Goal: Complete application form

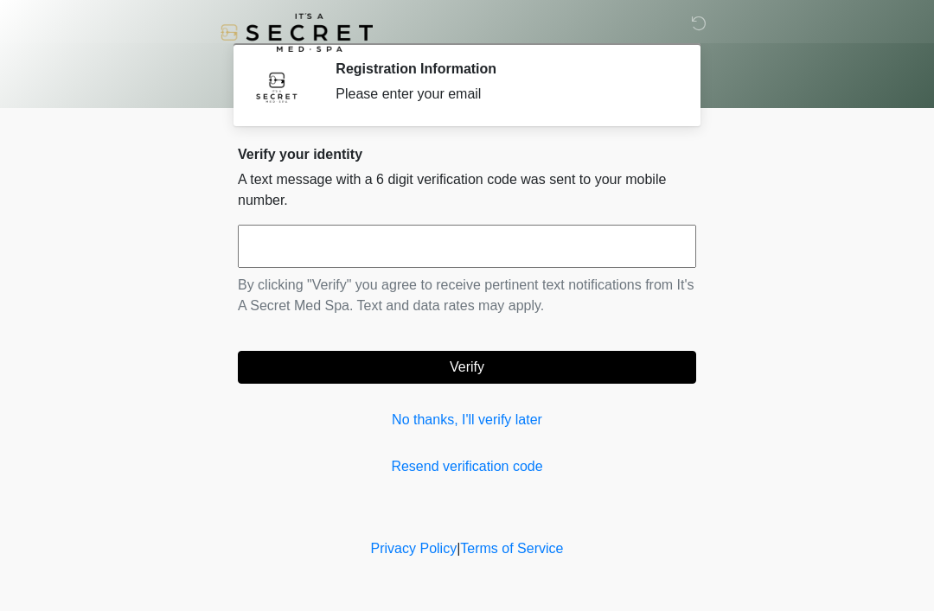
click at [279, 241] on input "text" at bounding box center [467, 246] width 458 height 43
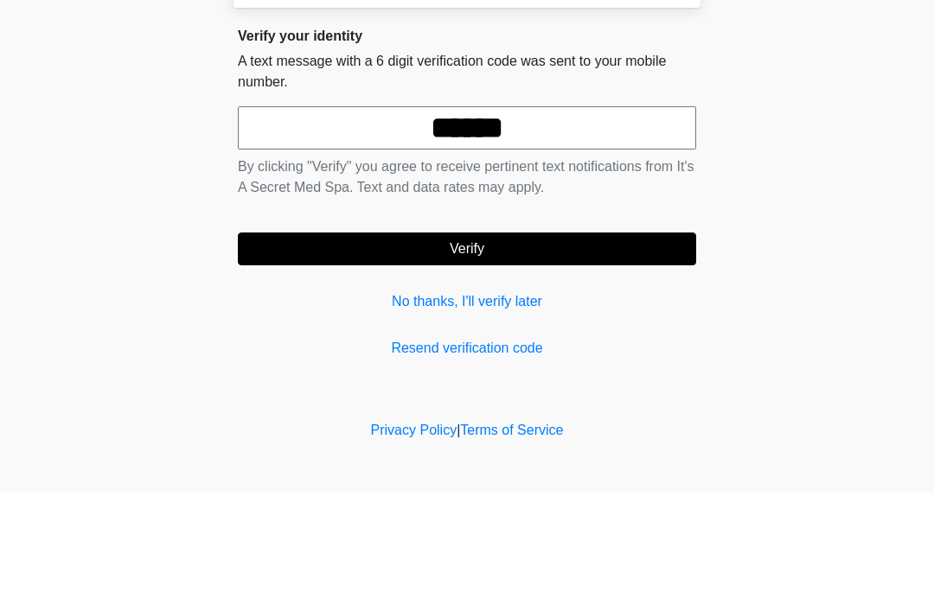
type input "******"
click at [448, 351] on button "Verify" at bounding box center [467, 367] width 458 height 33
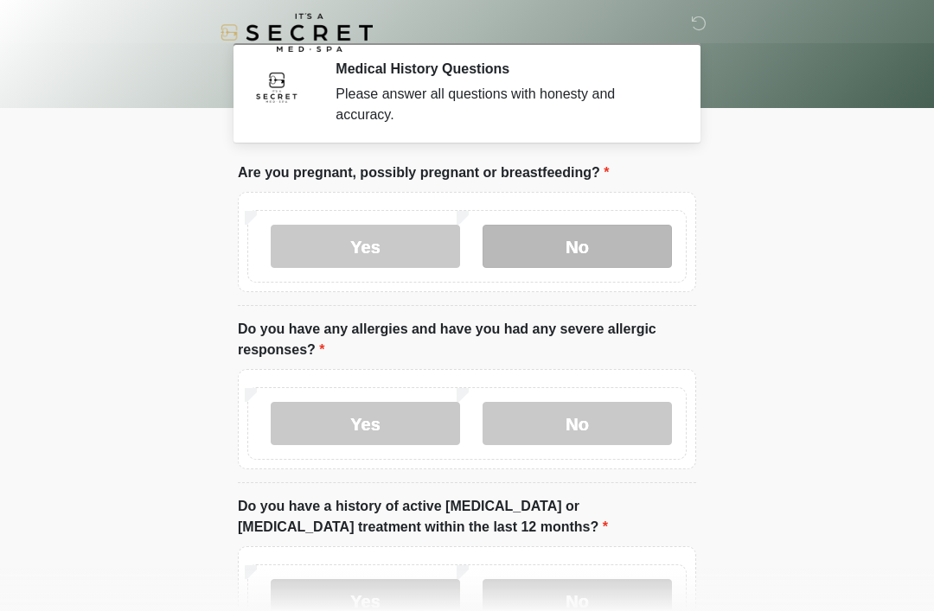
click at [564, 257] on label "No" at bounding box center [576, 246] width 189 height 43
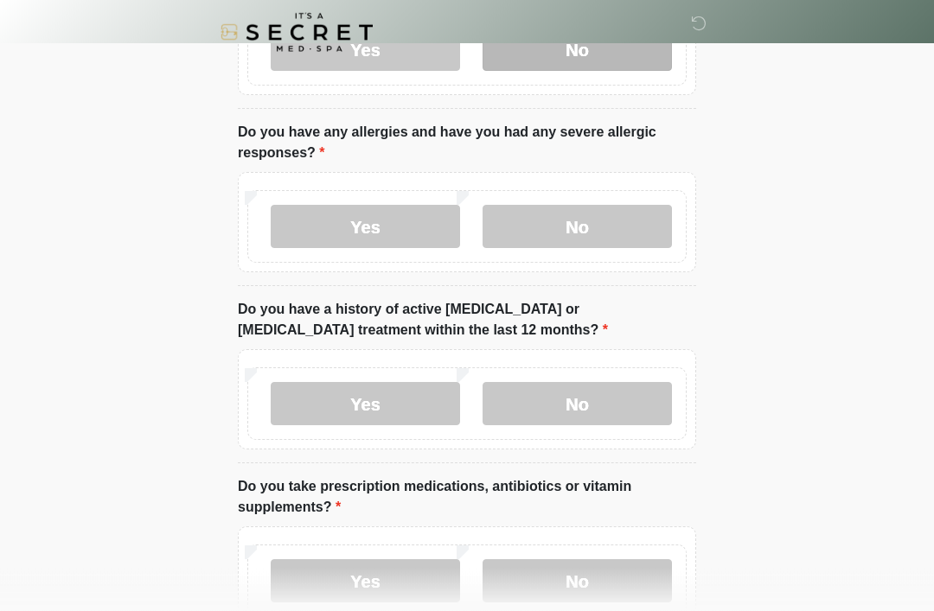
scroll to position [197, 0]
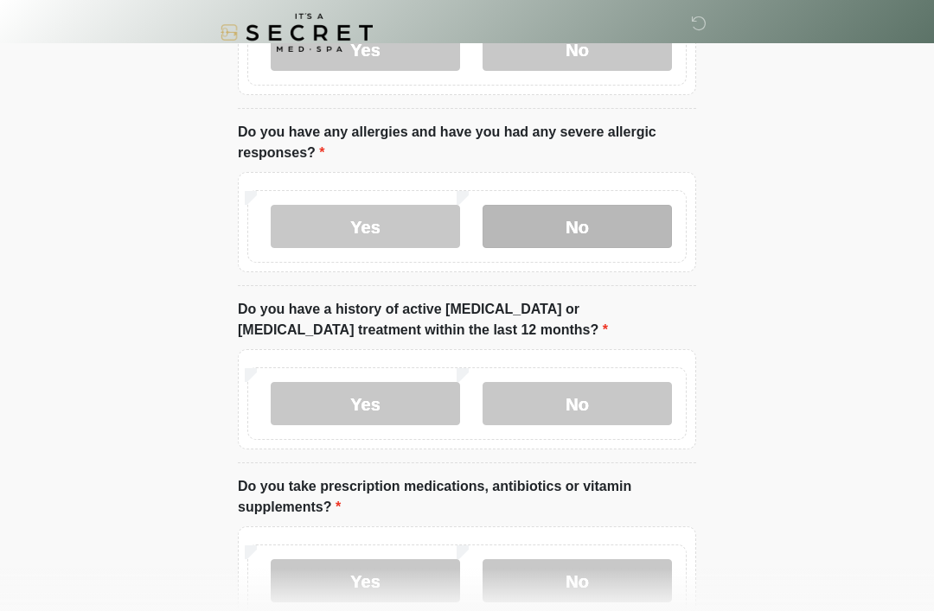
click at [553, 227] on label "No" at bounding box center [576, 226] width 189 height 43
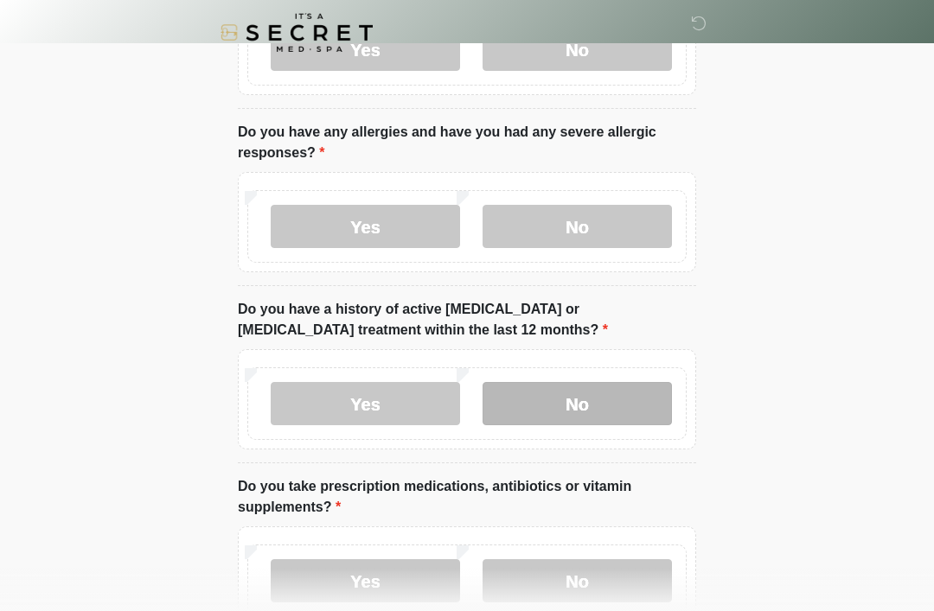
click at [553, 399] on label "No" at bounding box center [576, 403] width 189 height 43
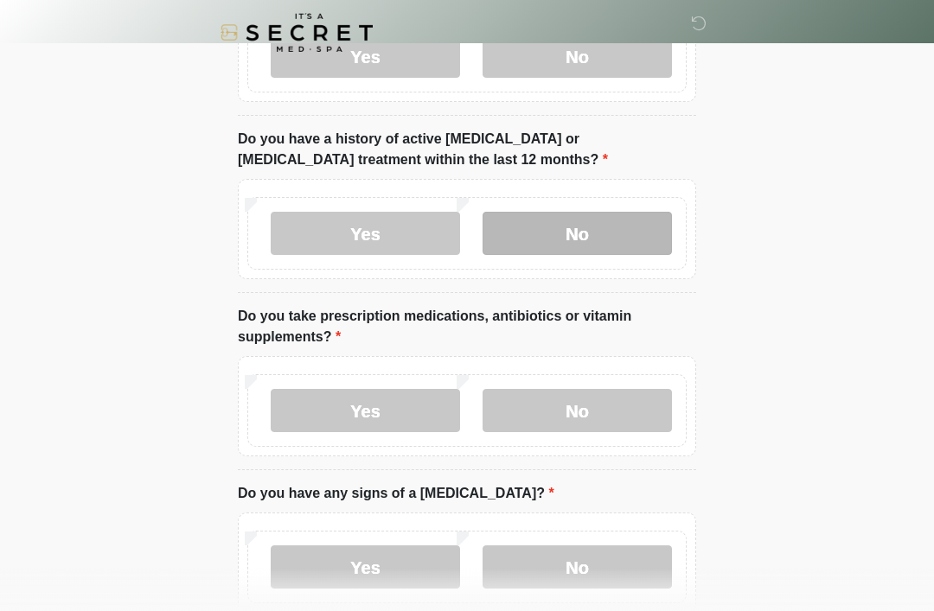
scroll to position [377, 0]
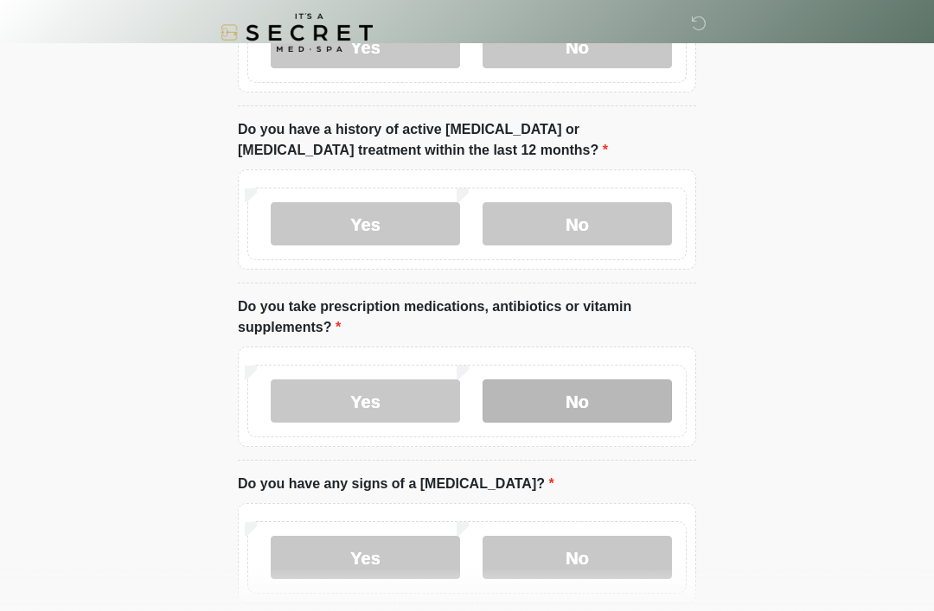
click at [575, 400] on label "No" at bounding box center [576, 401] width 189 height 43
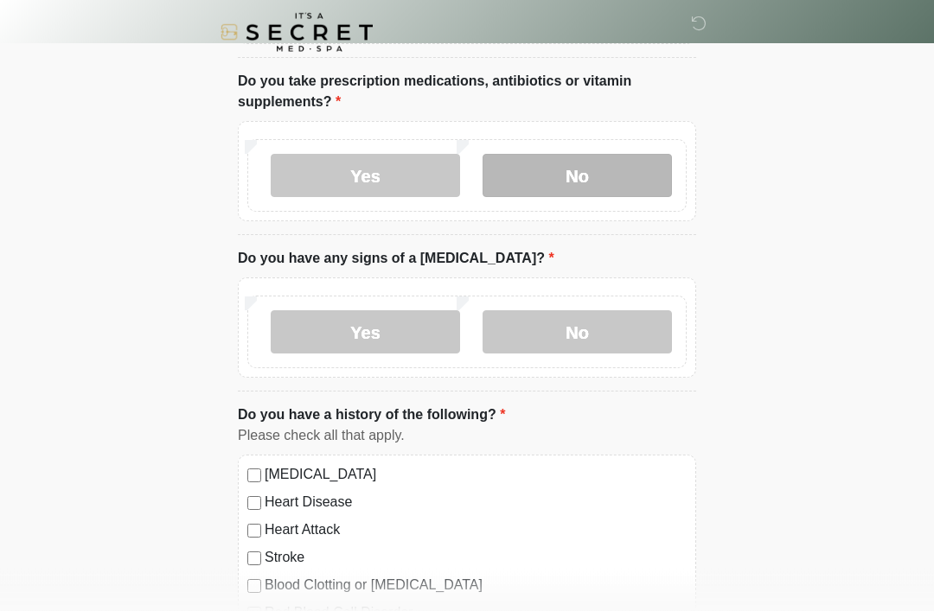
scroll to position [603, 0]
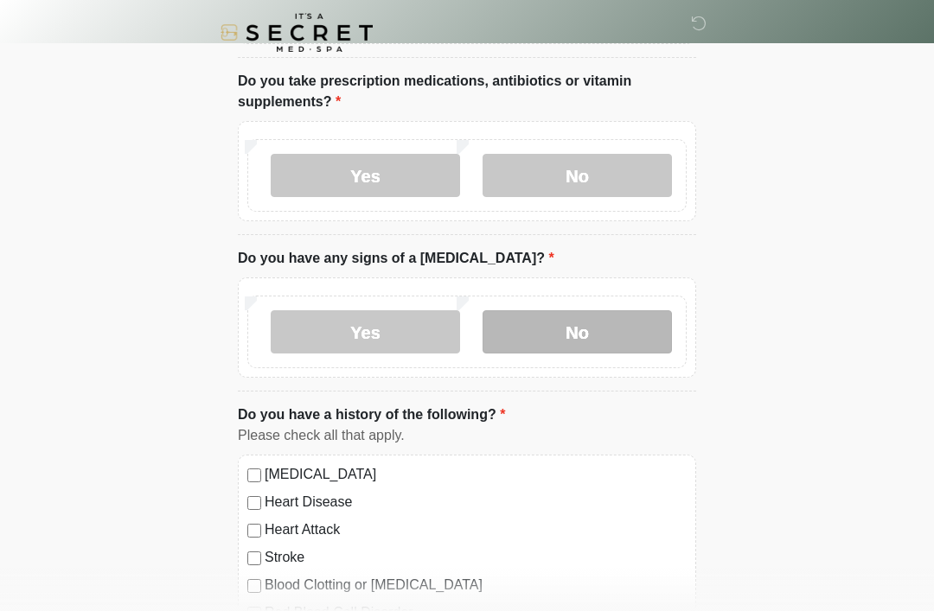
click at [549, 335] on label "No" at bounding box center [576, 331] width 189 height 43
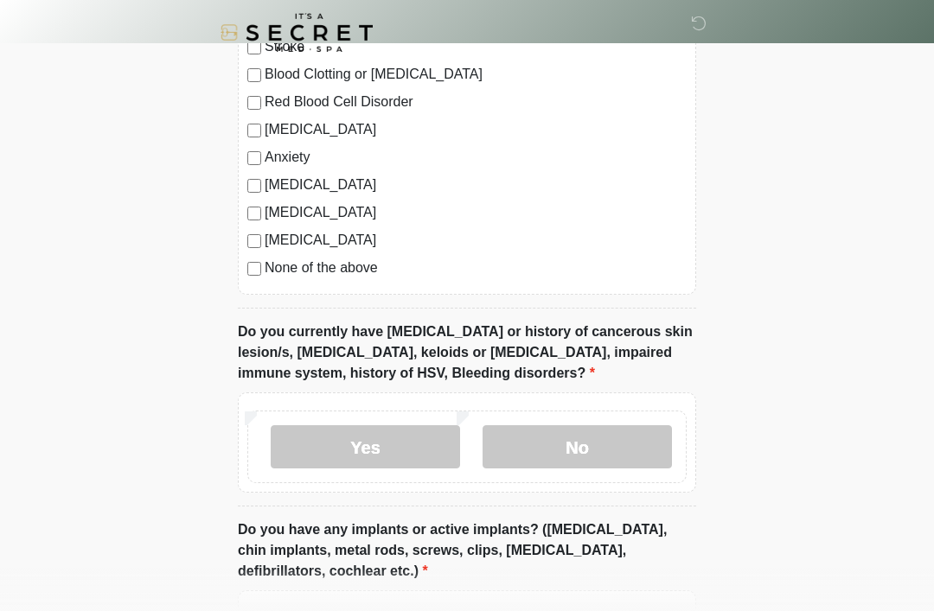
scroll to position [1124, 0]
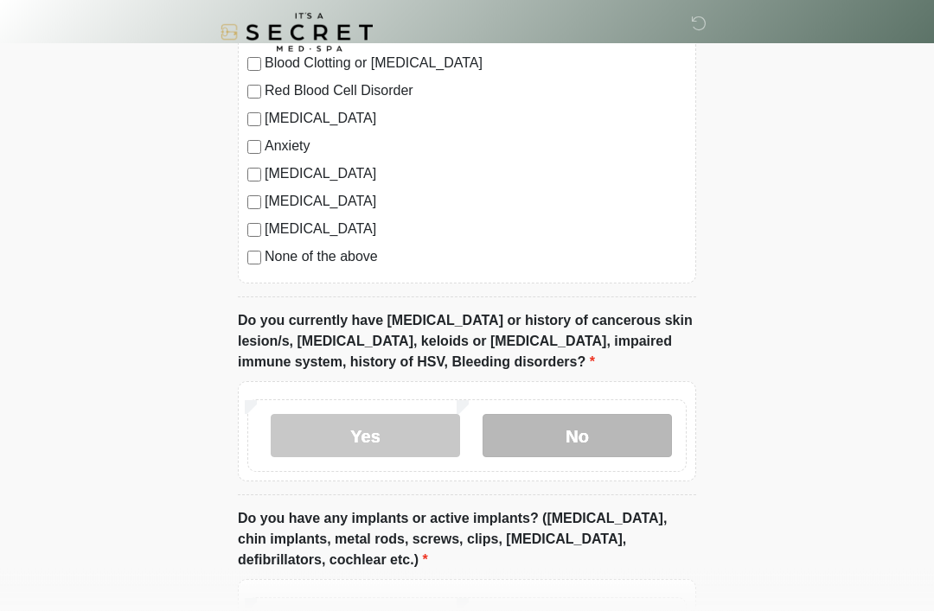
click at [558, 438] on label "No" at bounding box center [576, 436] width 189 height 43
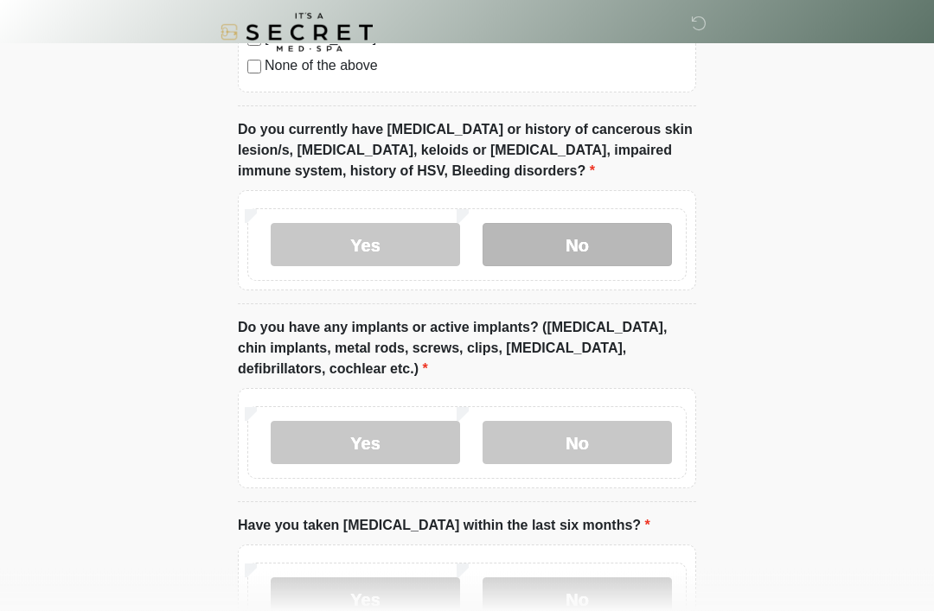
scroll to position [1323, 0]
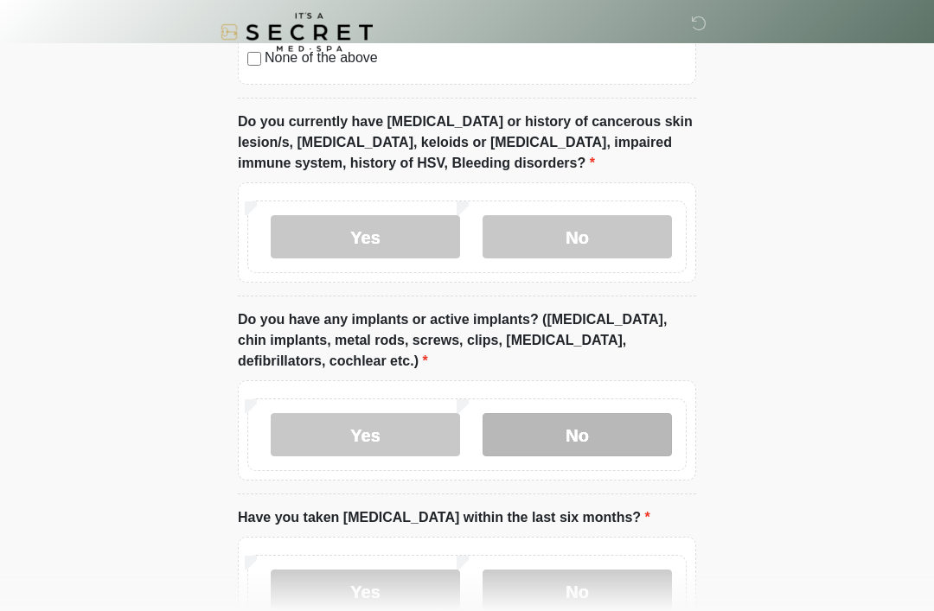
click at [565, 439] on label "No" at bounding box center [576, 435] width 189 height 43
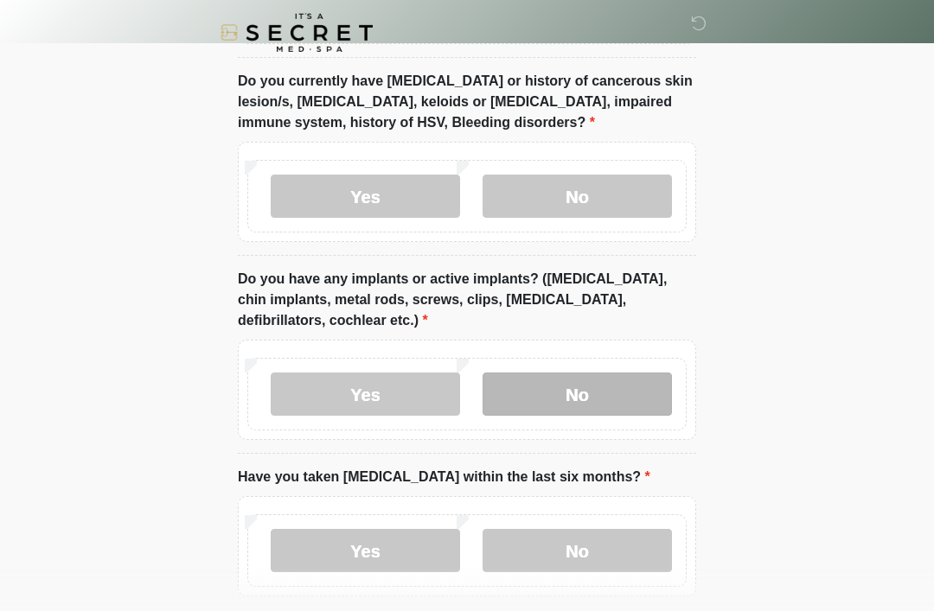
scroll to position [1445, 0]
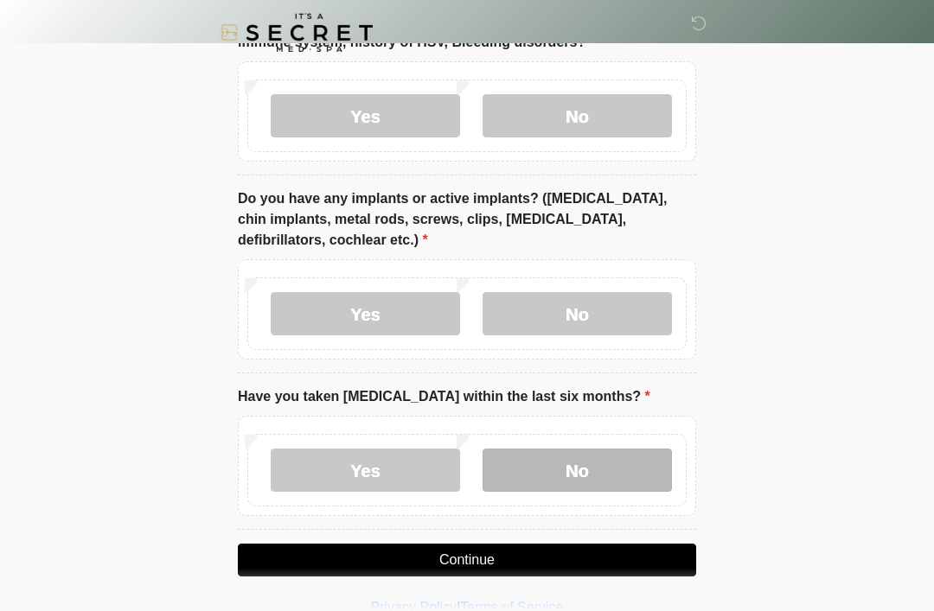
click at [552, 458] on label "No" at bounding box center [576, 470] width 189 height 43
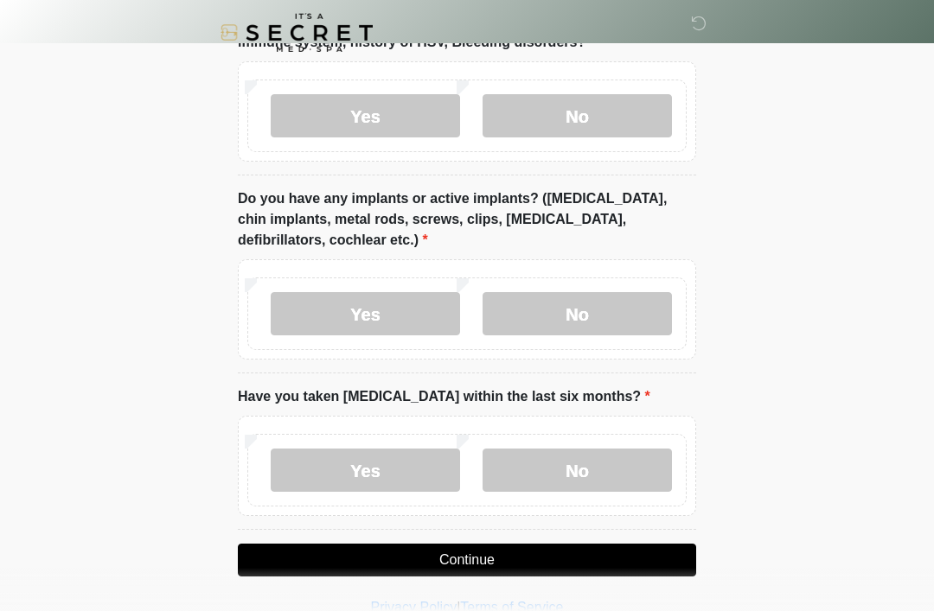
click at [455, 565] on button "Continue" at bounding box center [467, 560] width 458 height 33
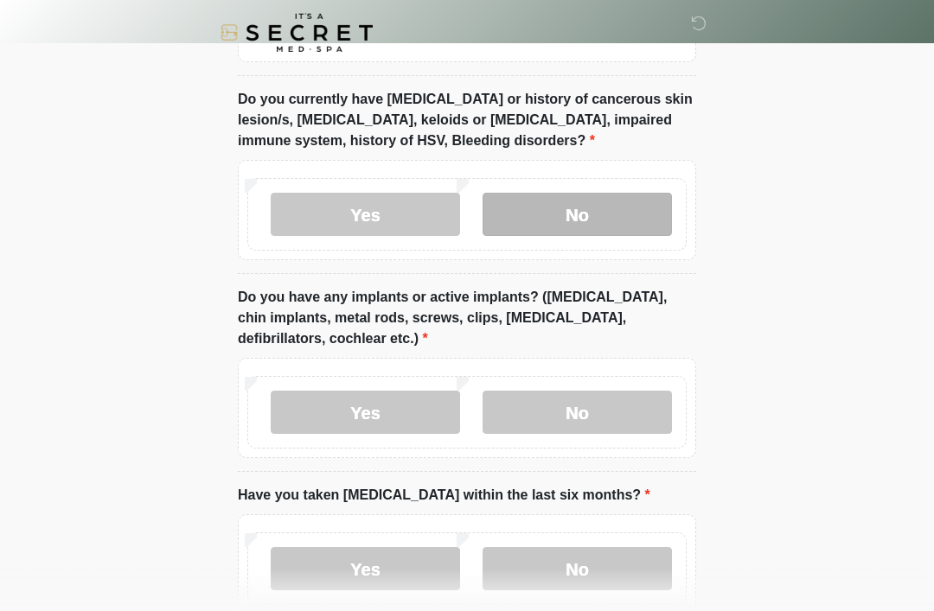
scroll to position [1445, 0]
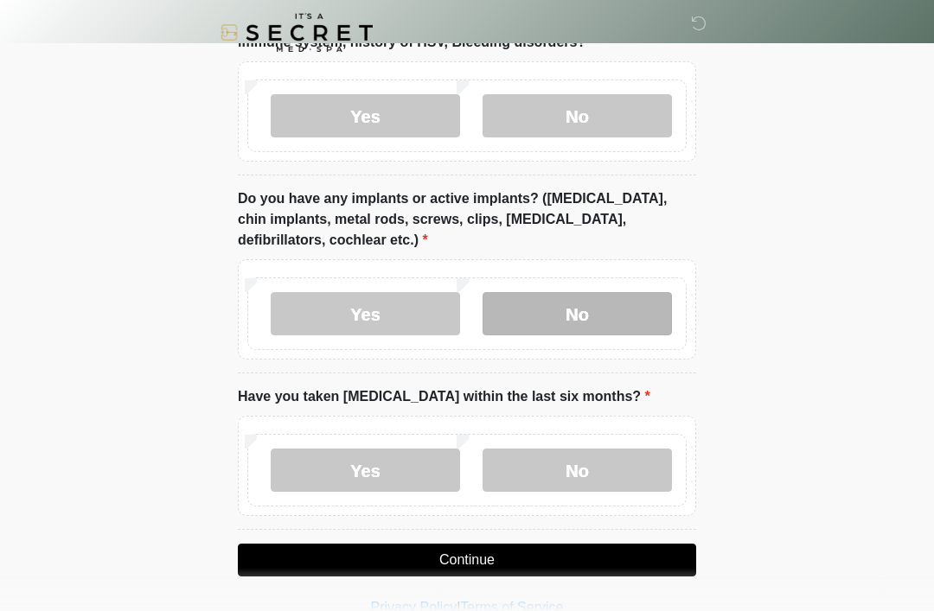
click at [549, 318] on label "No" at bounding box center [576, 313] width 189 height 43
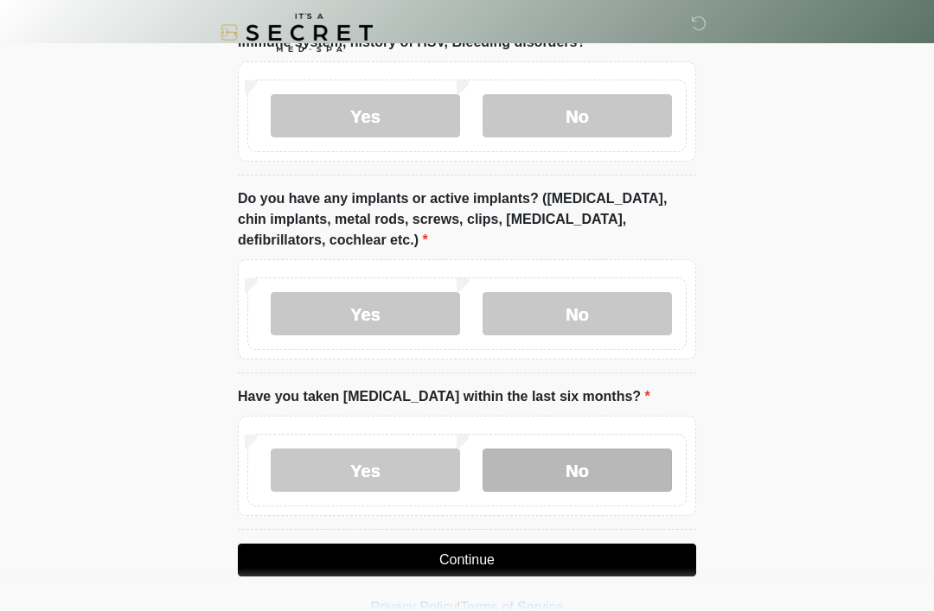
click at [547, 478] on label "No" at bounding box center [576, 470] width 189 height 43
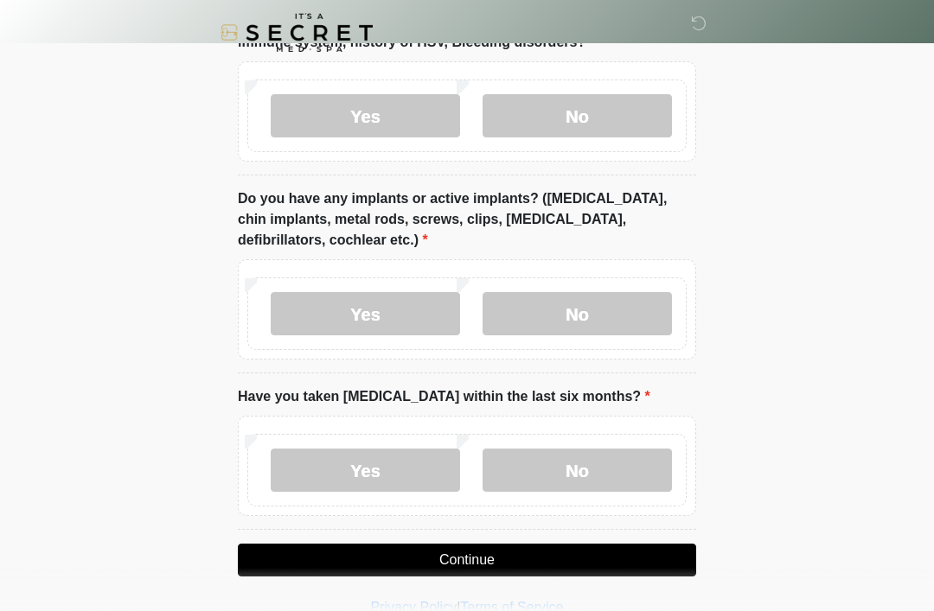
click at [460, 566] on button "Continue" at bounding box center [467, 560] width 458 height 33
click at [445, 544] on button "Continue" at bounding box center [467, 560] width 458 height 33
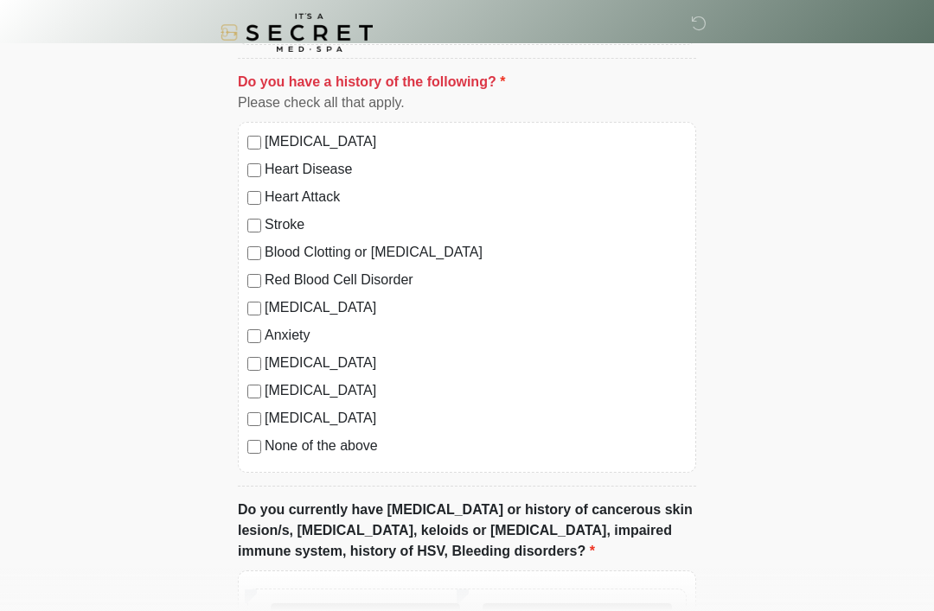
click at [444, 544] on label "Do you currently have [MEDICAL_DATA] or history of cancerous skin lesion/s, [ME…" at bounding box center [467, 531] width 458 height 62
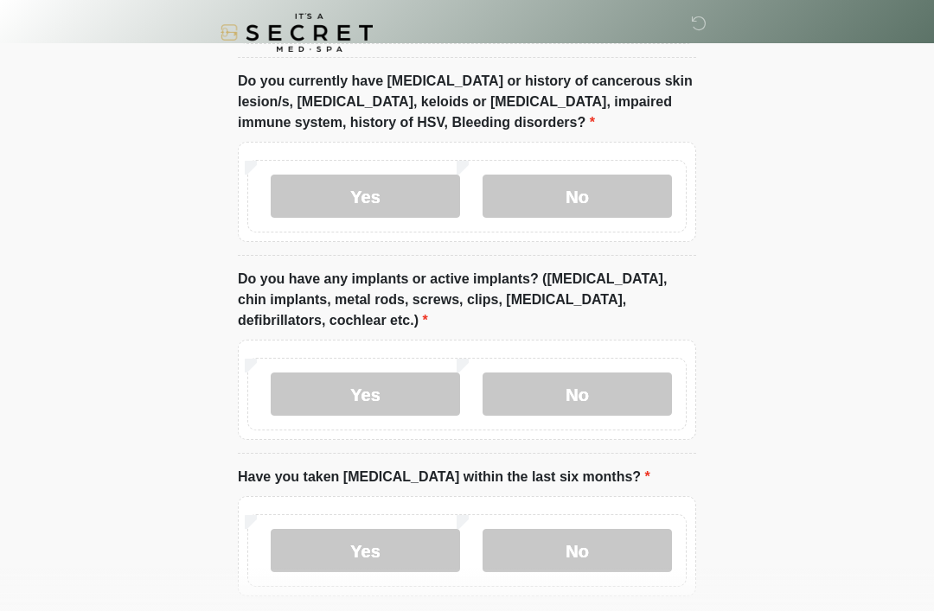
scroll to position [1445, 0]
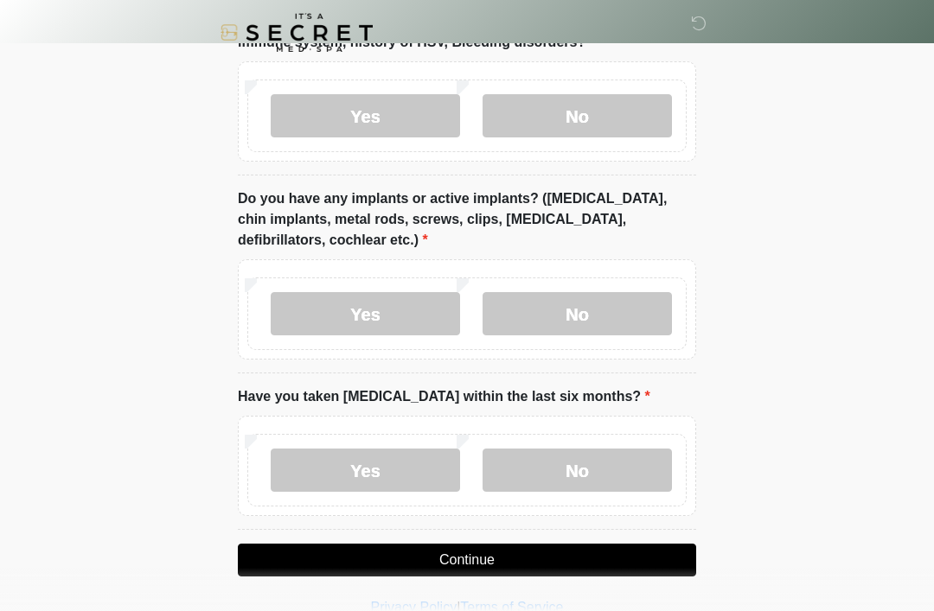
click at [459, 559] on button "Continue" at bounding box center [467, 560] width 458 height 33
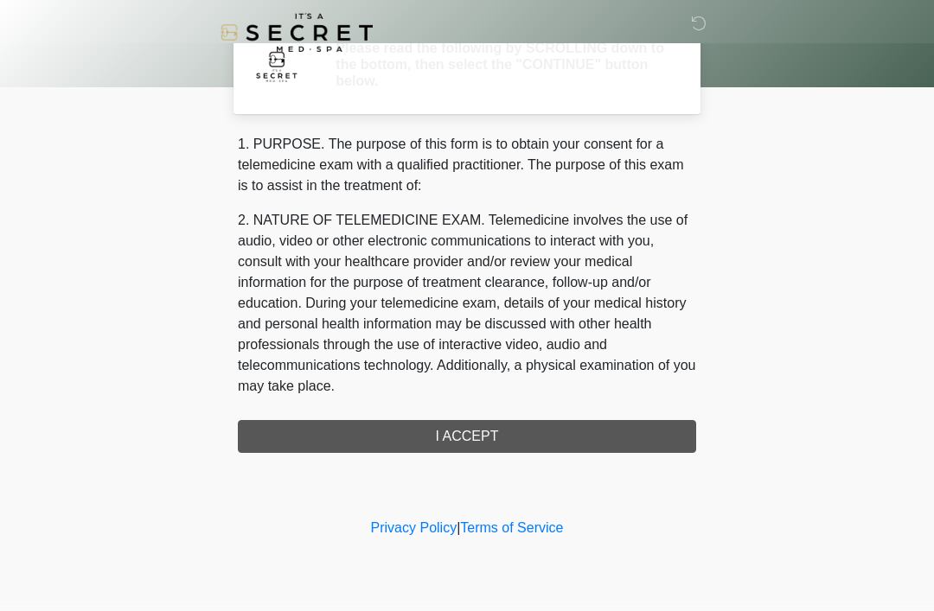
scroll to position [0, 0]
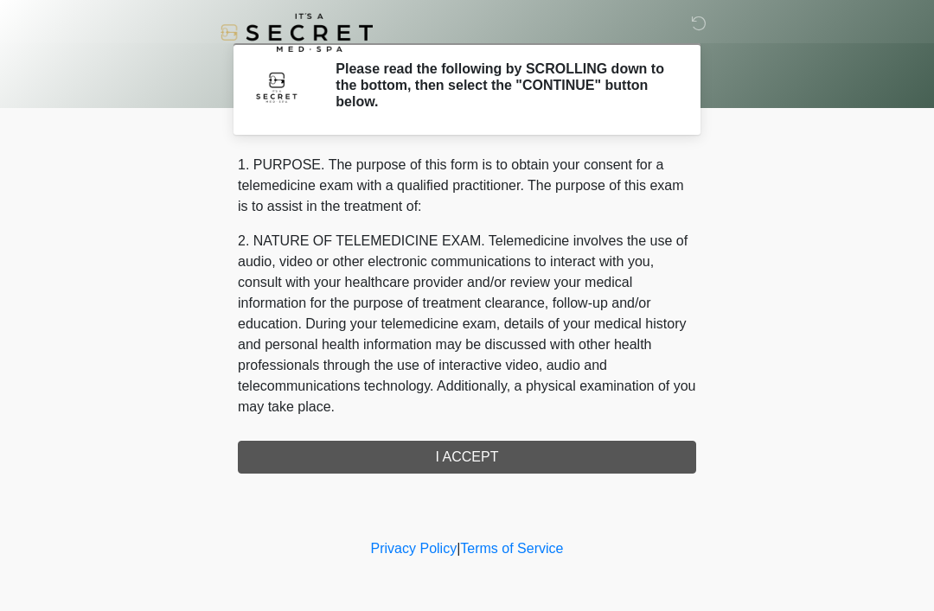
click at [457, 459] on div "1. PURPOSE. The purpose of this form is to obtain your consent for a telemedici…" at bounding box center [467, 314] width 458 height 319
click at [453, 454] on div "1. PURPOSE. The purpose of this form is to obtain your consent for a telemedici…" at bounding box center [467, 314] width 458 height 319
click at [413, 80] on h2 "Please read the following by SCROLLING down to the bottom, then select the "CON…" at bounding box center [502, 86] width 335 height 50
click at [458, 81] on h2 "Please read the following by SCROLLING down to the bottom, then select the "CON…" at bounding box center [502, 86] width 335 height 50
click at [457, 462] on div "1. PURPOSE. The purpose of this form is to obtain your consent for a telemedici…" at bounding box center [467, 314] width 458 height 319
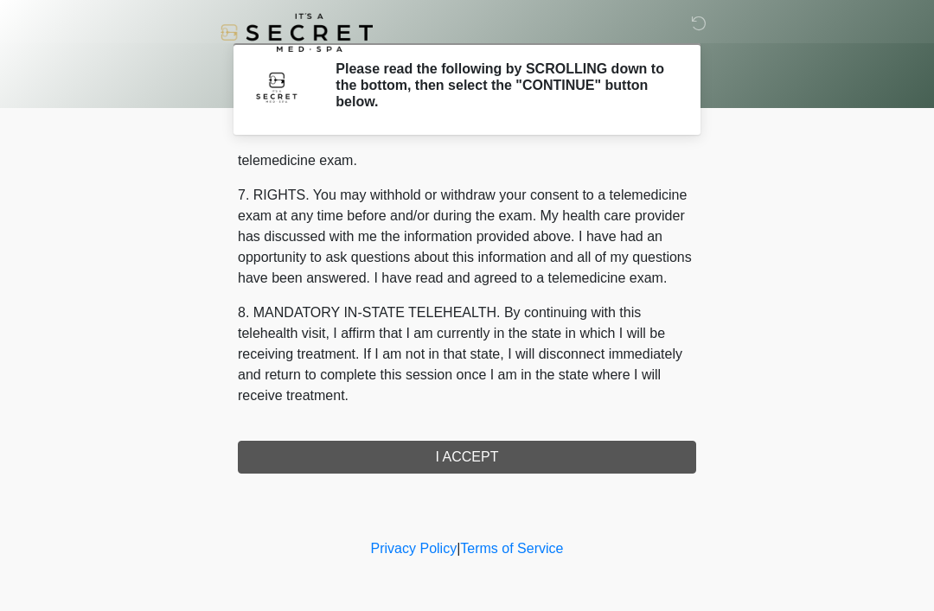
scroll to position [738, 0]
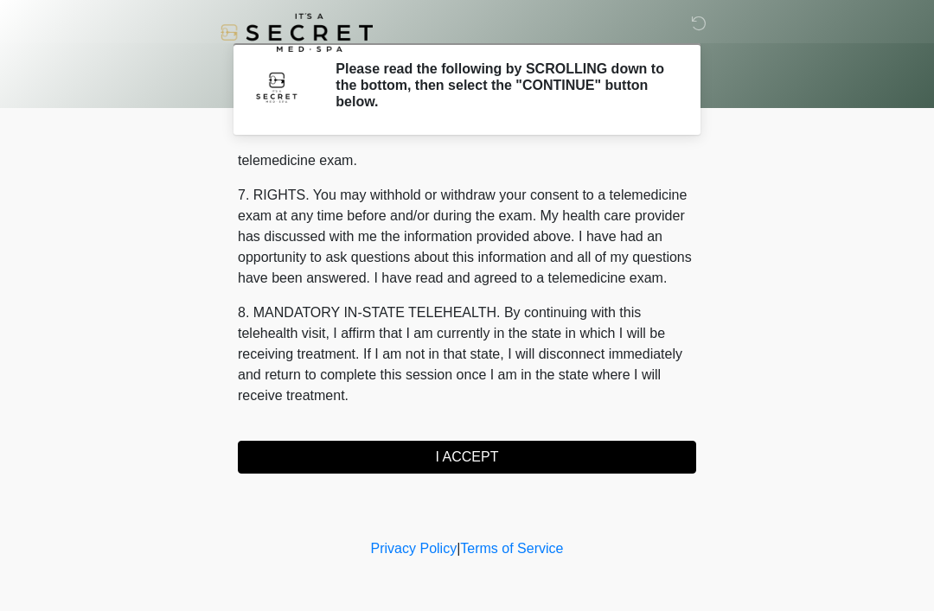
click at [442, 454] on button "I ACCEPT" at bounding box center [467, 457] width 458 height 33
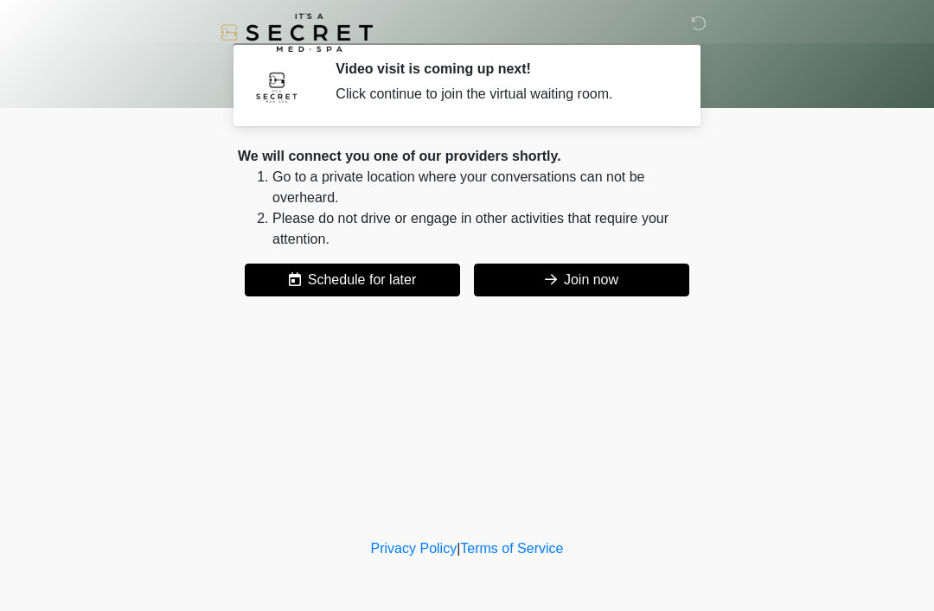
click at [568, 289] on button "Join now" at bounding box center [581, 280] width 215 height 33
